Goal: Find specific page/section: Find specific page/section

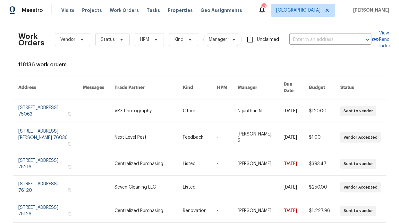
click at [135, 15] on div "Visits Projects Work Orders Tasks Properties Geo Assignments" at bounding box center [155, 10] width 189 height 13
click at [127, 12] on span "Work Orders" at bounding box center [124, 10] width 29 height 6
click at [123, 33] on span "Status" at bounding box center [112, 39] width 34 height 13
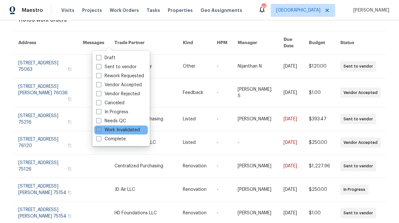
scroll to position [157, 0]
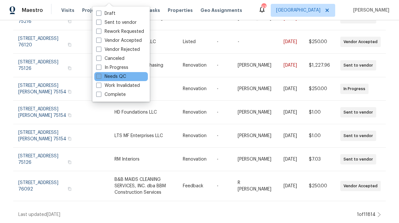
click at [118, 74] on label "Needs QC" at bounding box center [111, 76] width 30 height 6
click at [101, 74] on input "Needs QC" at bounding box center [98, 75] width 4 height 4
checkbox input "true"
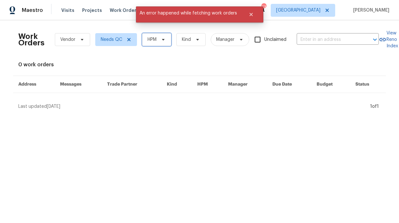
click at [149, 45] on span "HPM" at bounding box center [156, 39] width 29 height 13
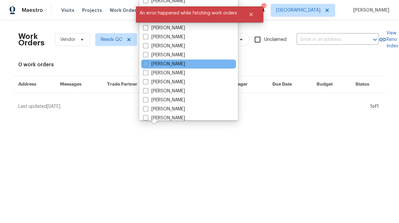
scroll to position [58, 0]
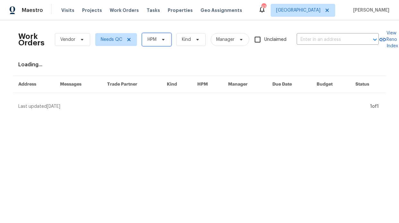
click at [147, 44] on span "HPM" at bounding box center [156, 39] width 29 height 13
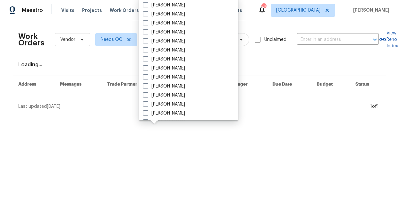
scroll to position [358, 0]
click at [165, 24] on label "[PERSON_NAME]" at bounding box center [164, 23] width 42 height 6
click at [147, 24] on input "[PERSON_NAME]" at bounding box center [145, 22] width 4 height 4
checkbox input "true"
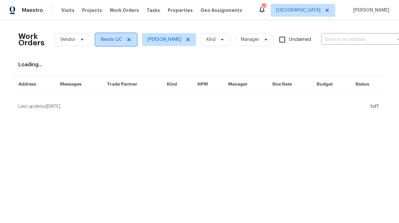
click at [125, 39] on span at bounding box center [128, 39] width 7 height 5
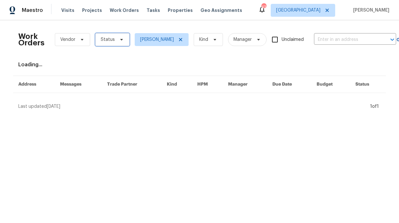
click at [120, 39] on icon at bounding box center [121, 40] width 3 height 2
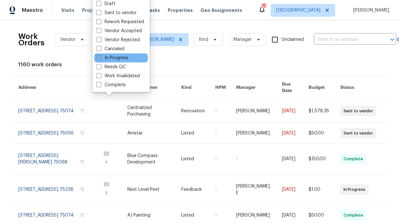
click at [122, 59] on label "In Progress" at bounding box center [112, 58] width 32 height 6
click at [101, 59] on input "In Progress" at bounding box center [98, 57] width 4 height 4
checkbox input "true"
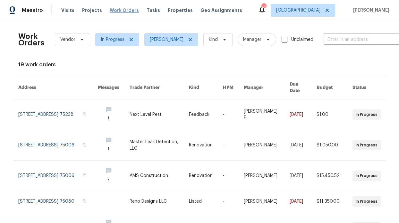
click at [118, 8] on span "Work Orders" at bounding box center [124, 10] width 29 height 6
click at [168, 11] on span "Properties" at bounding box center [180, 10] width 25 height 6
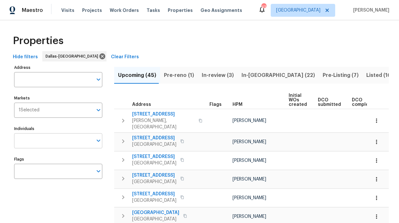
click at [58, 143] on input "Individuals" at bounding box center [53, 140] width 79 height 15
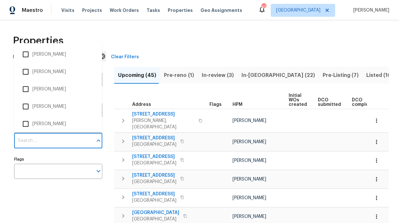
click at [58, 143] on input "Individuals" at bounding box center [53, 140] width 79 height 15
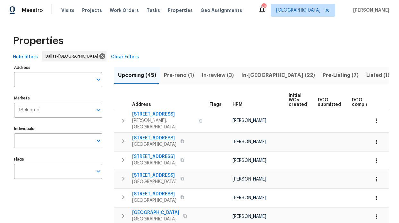
click at [58, 143] on input "Individuals" at bounding box center [53, 140] width 79 height 15
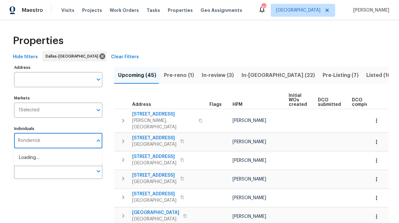
type input "Ronderrick"
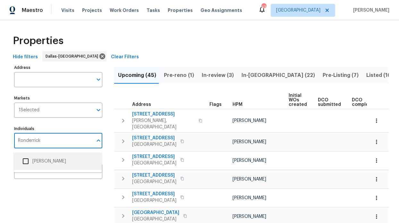
click at [55, 158] on li "[PERSON_NAME]" at bounding box center [58, 160] width 78 height 13
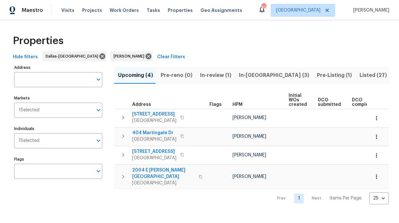
click at [241, 76] on span "In-reno (3)" at bounding box center [274, 75] width 70 height 9
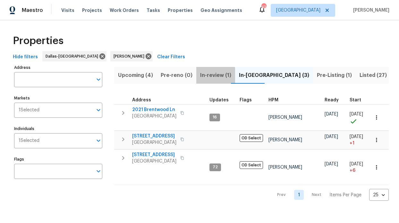
click at [206, 78] on span "In-review (1)" at bounding box center [215, 75] width 31 height 9
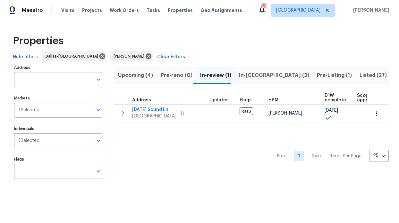
click at [124, 6] on div "Visits Projects Work Orders Tasks Properties Geo Assignments" at bounding box center [155, 10] width 189 height 13
drag, startPoint x: 120, startPoint y: 8, endPoint x: 118, endPoint y: 11, distance: 3.6
click at [120, 8] on span "Work Orders" at bounding box center [124, 10] width 29 height 6
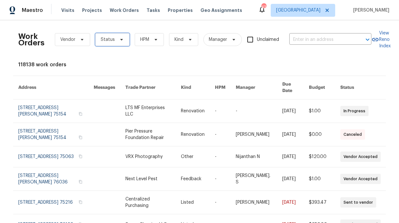
click at [120, 34] on span "Status" at bounding box center [112, 39] width 34 height 13
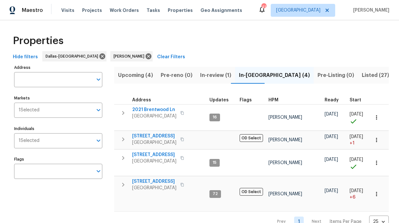
scroll to position [12, 0]
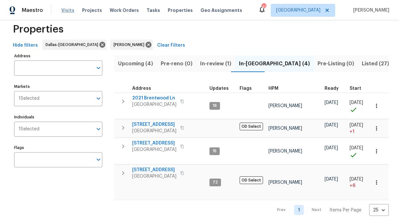
click at [67, 11] on span "Visits" at bounding box center [67, 10] width 13 height 6
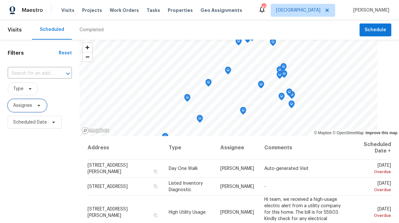
click at [31, 108] on span "Assignee" at bounding box center [22, 105] width 19 height 6
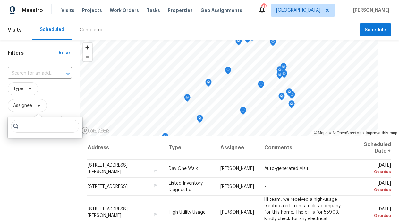
click at [30, 130] on input "search" at bounding box center [45, 125] width 68 height 13
click at [31, 129] on input "search" at bounding box center [45, 125] width 68 height 13
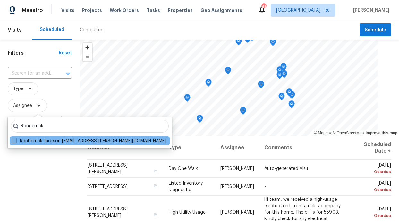
type input "Ronderrick"
click at [31, 143] on label "RonDerrick Jackson ron.jackson@opendoor.com" at bounding box center [89, 140] width 155 height 6
click at [16, 142] on input "RonDerrick Jackson ron.jackson@opendoor.com" at bounding box center [14, 139] width 4 height 4
checkbox input "true"
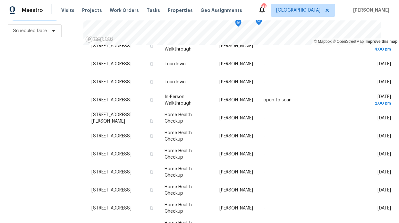
scroll to position [98, 0]
